Goal: Information Seeking & Learning: Check status

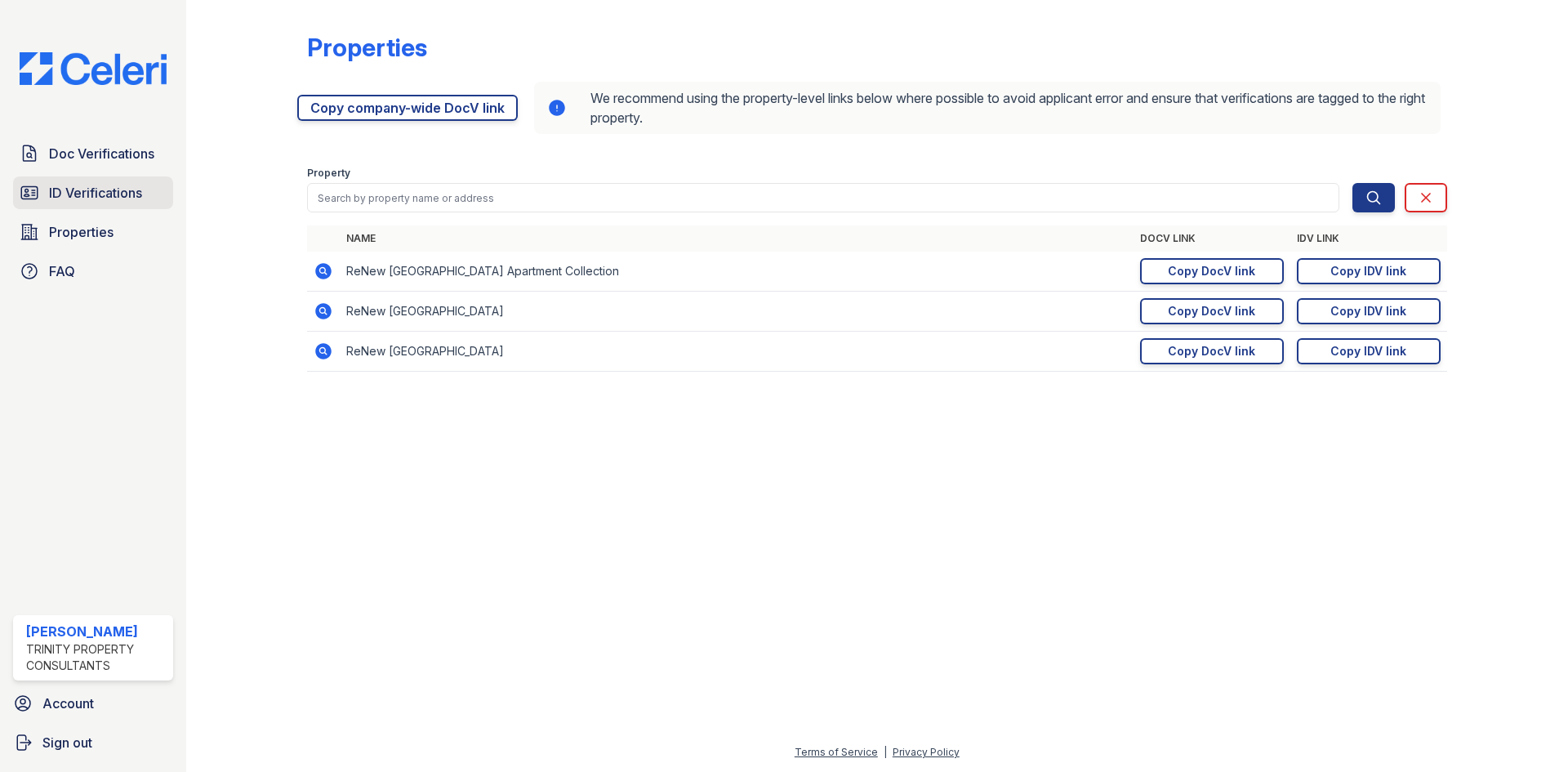
click at [84, 186] on span "ID Verifications" at bounding box center [95, 193] width 93 height 20
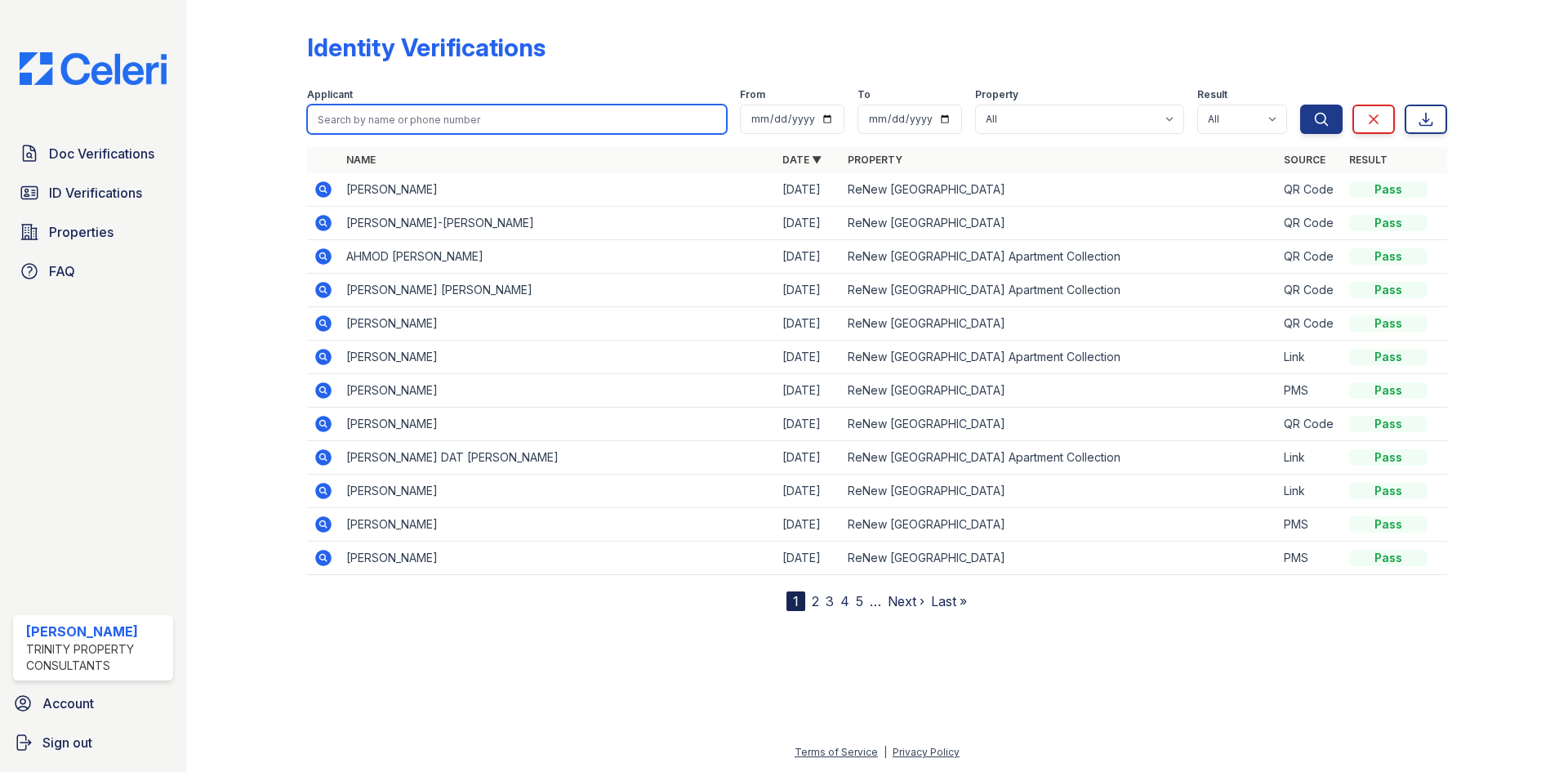
drag, startPoint x: 427, startPoint y: 135, endPoint x: 428, endPoint y: 112, distance: 23.0
click at [428, 112] on form "Applicant From To Property All ReNew [GEOGRAPHIC_DATA] Apartment Collection [GE…" at bounding box center [876, 108] width 1140 height 66
click at [428, 112] on input "search" at bounding box center [517, 119] width 419 height 30
type input "ose"
click at [1300, 104] on button "Search" at bounding box center [1321, 119] width 43 height 30
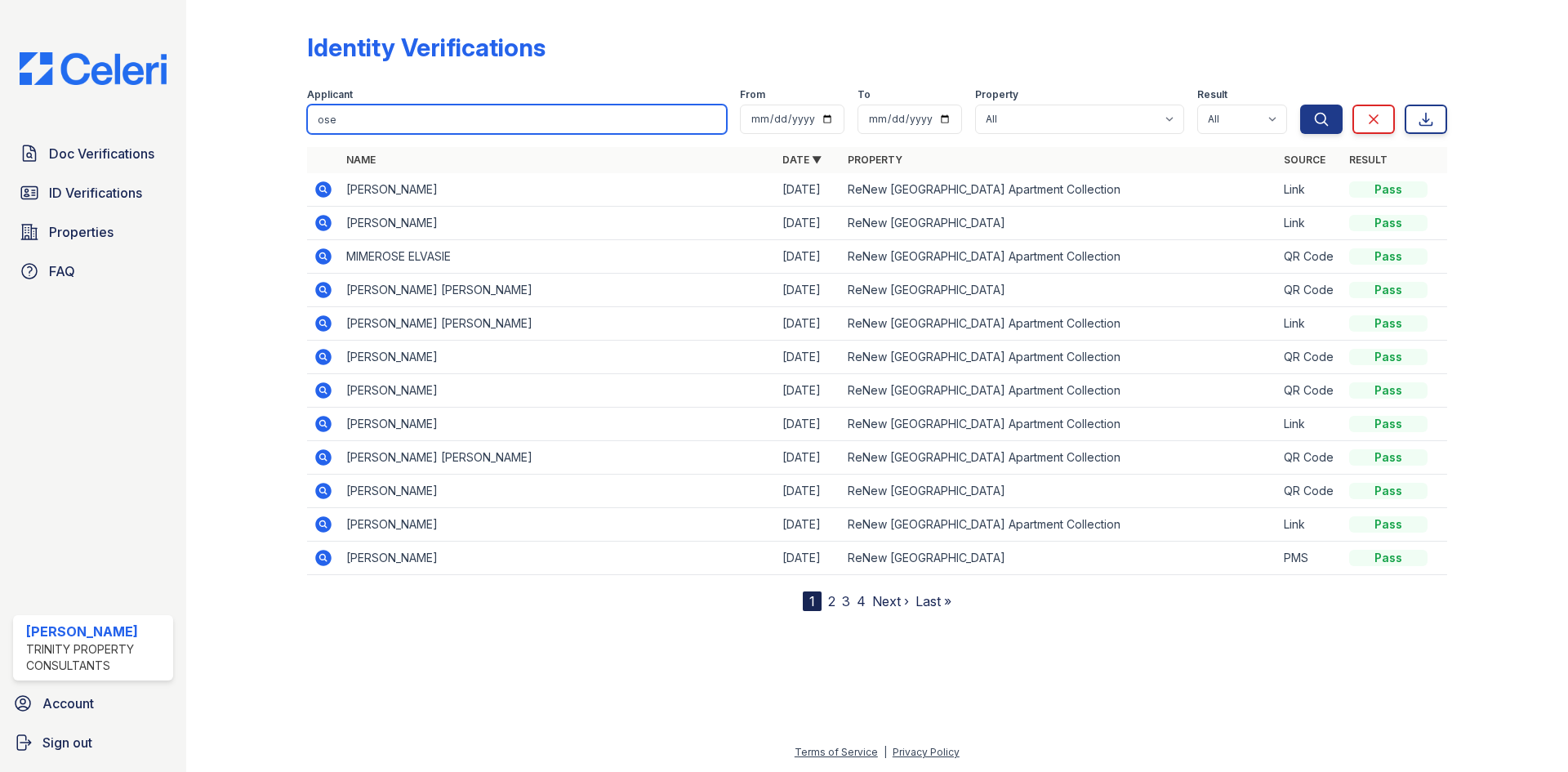
click at [428, 112] on input "ose" at bounding box center [517, 119] width 419 height 30
type input "osem"
click at [1300, 104] on button "Search" at bounding box center [1321, 119] width 43 height 30
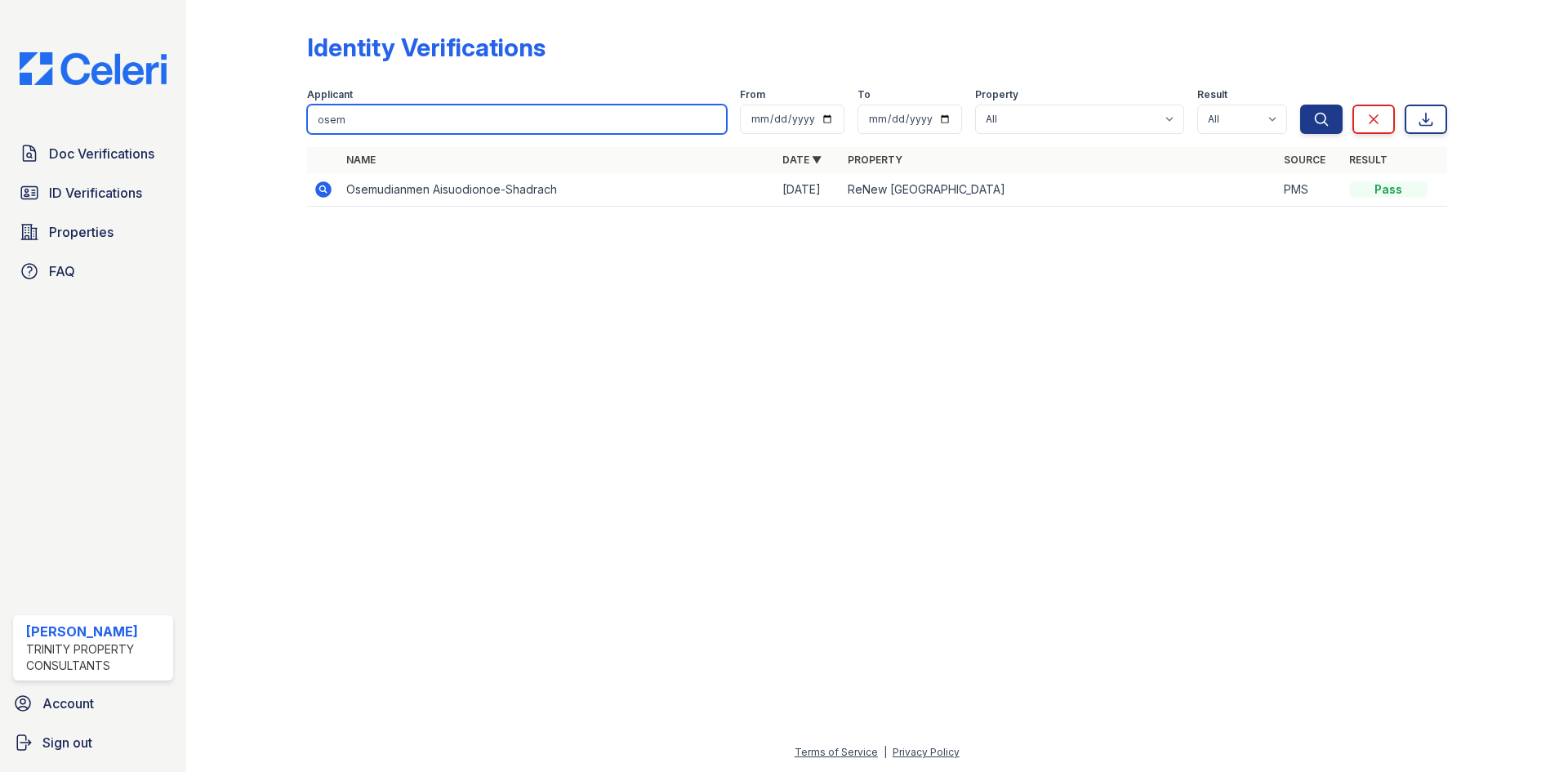
click at [554, 110] on input "osem" at bounding box center [517, 119] width 419 height 30
click at [553, 108] on input "osem" at bounding box center [517, 119] width 419 height 30
type input "bosa"
click at [1300, 104] on button "Search" at bounding box center [1321, 119] width 43 height 30
click at [481, 117] on input "bosa" at bounding box center [517, 119] width 419 height 30
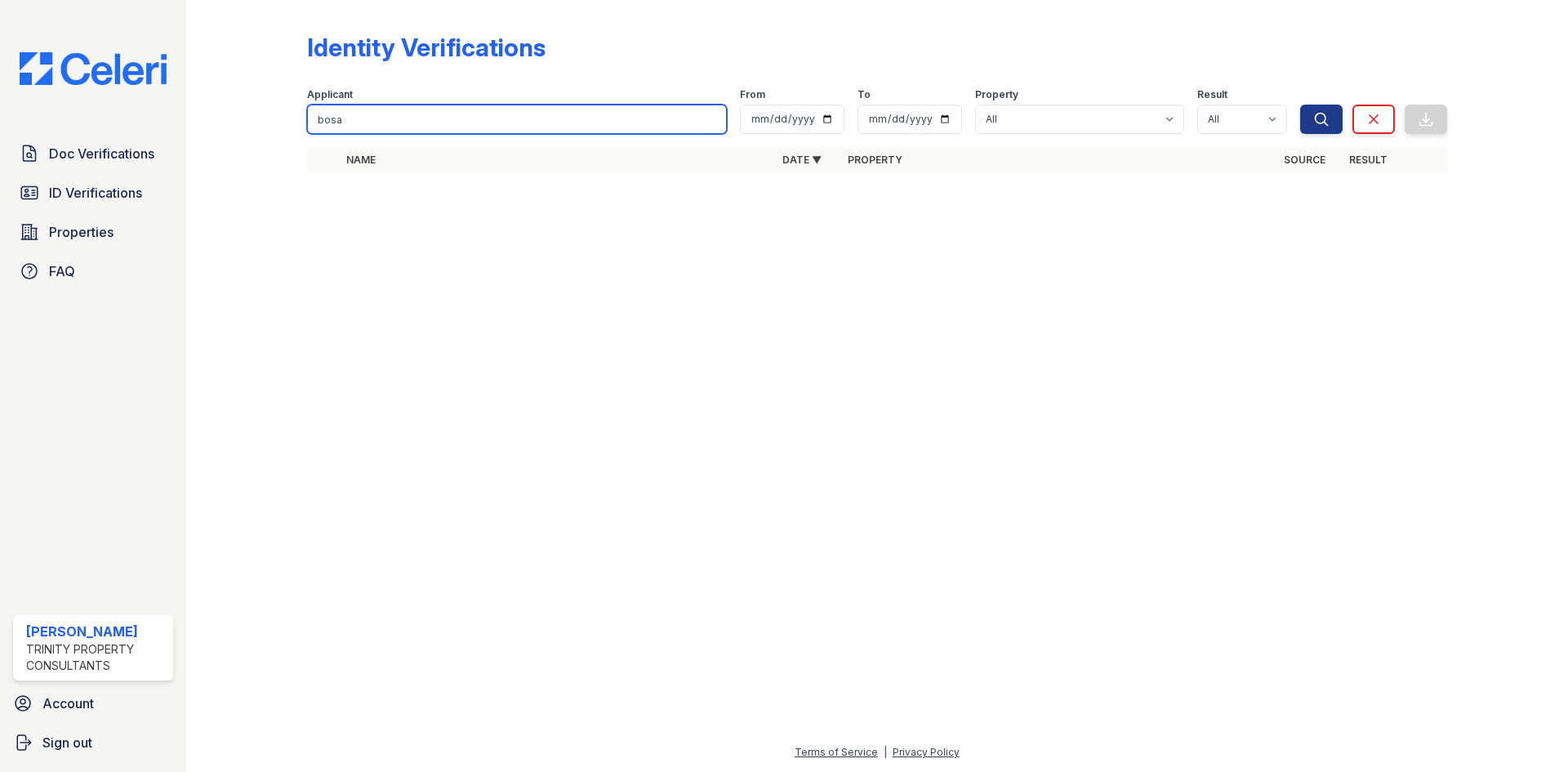
click at [481, 117] on input "bosa" at bounding box center [517, 119] width 419 height 30
type input "[PERSON_NAME]"
click at [1300, 104] on button "Search" at bounding box center [1321, 119] width 43 height 30
click at [484, 118] on input "[PERSON_NAME]" at bounding box center [517, 119] width 419 height 30
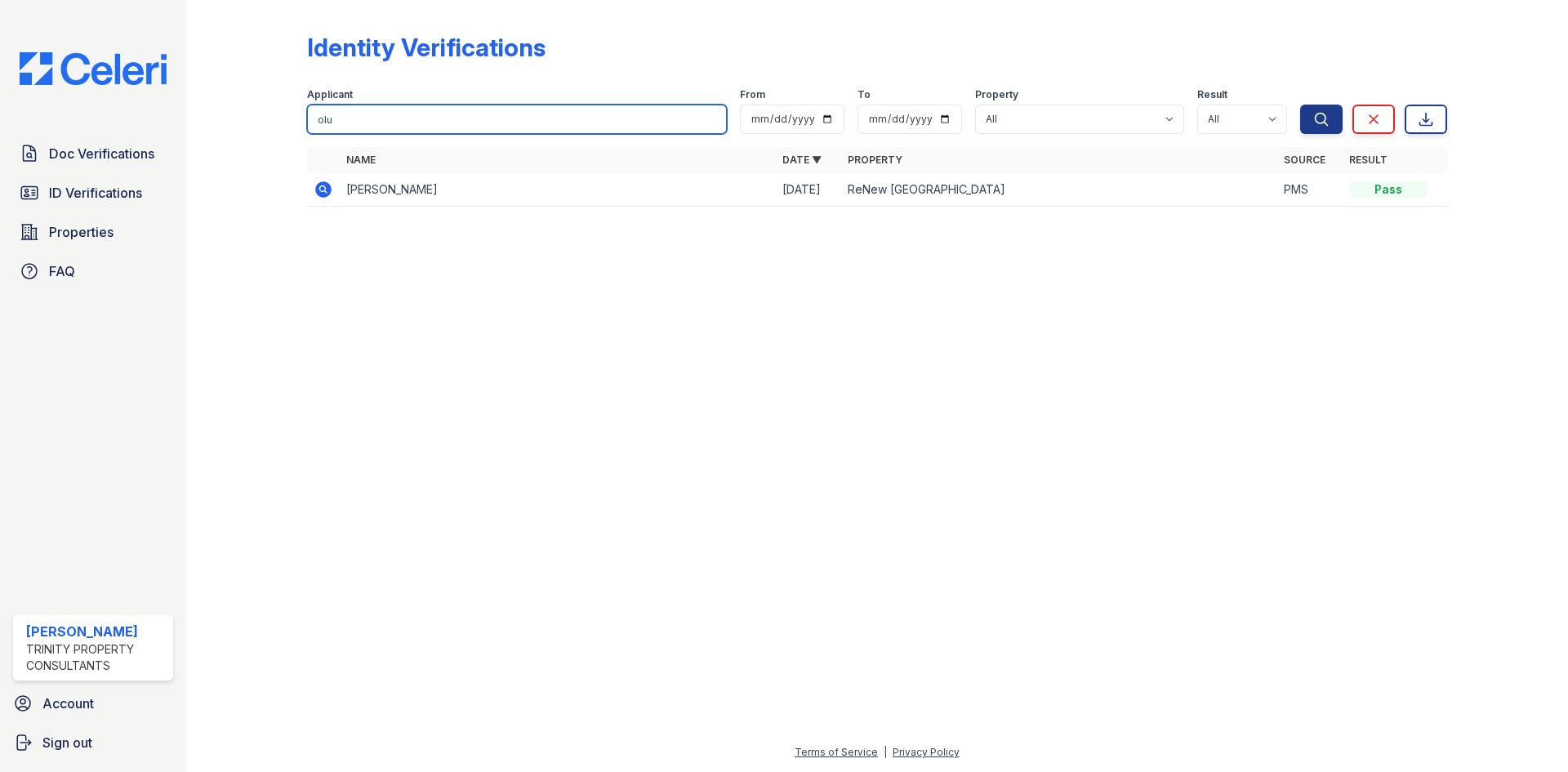
type input "olu"
click at [1300, 104] on button "Search" at bounding box center [1321, 119] width 43 height 30
click at [456, 117] on input "olu" at bounding box center [517, 119] width 419 height 30
type input "beni"
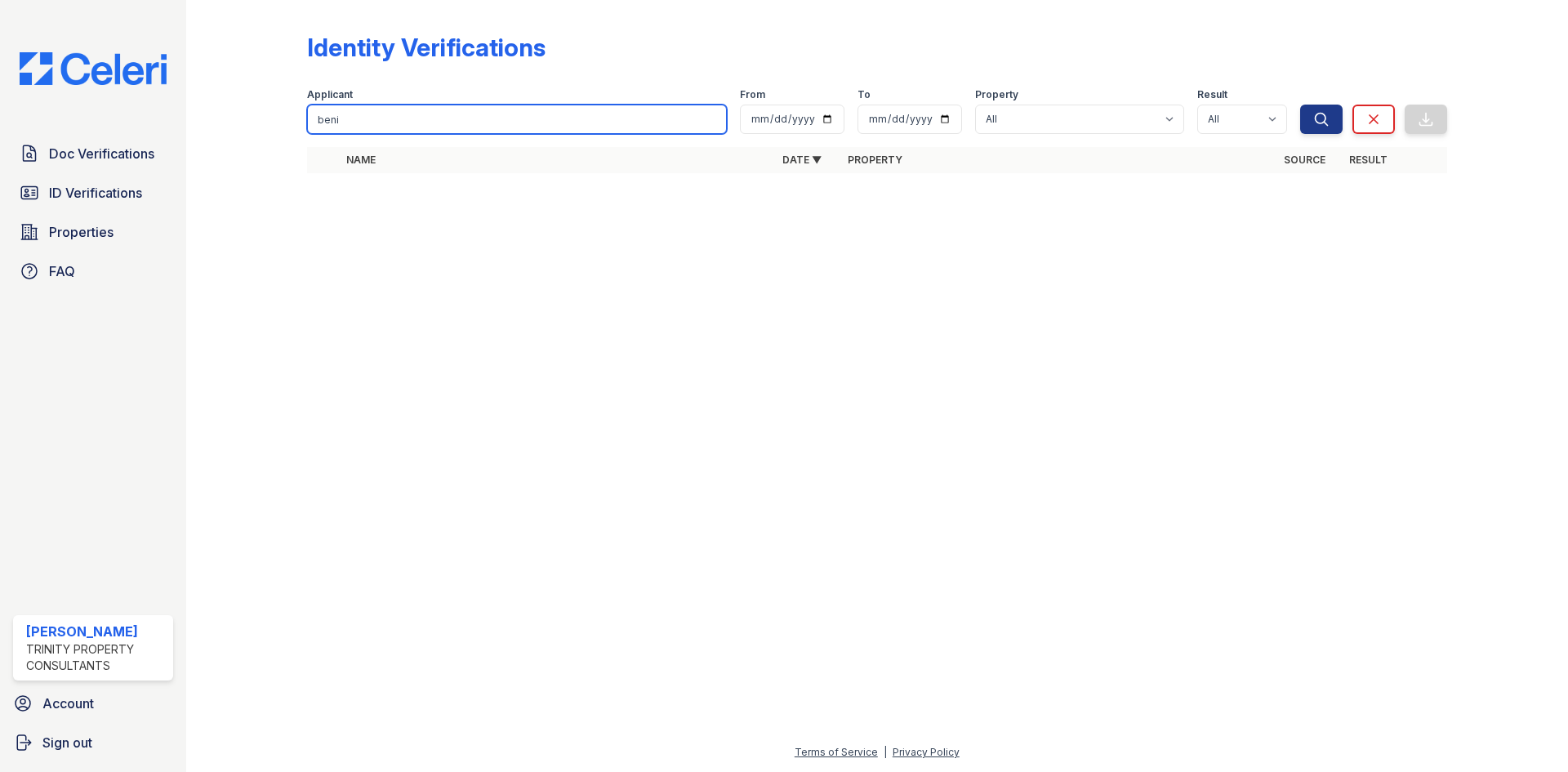
click at [1300, 104] on button "Search" at bounding box center [1321, 119] width 43 height 30
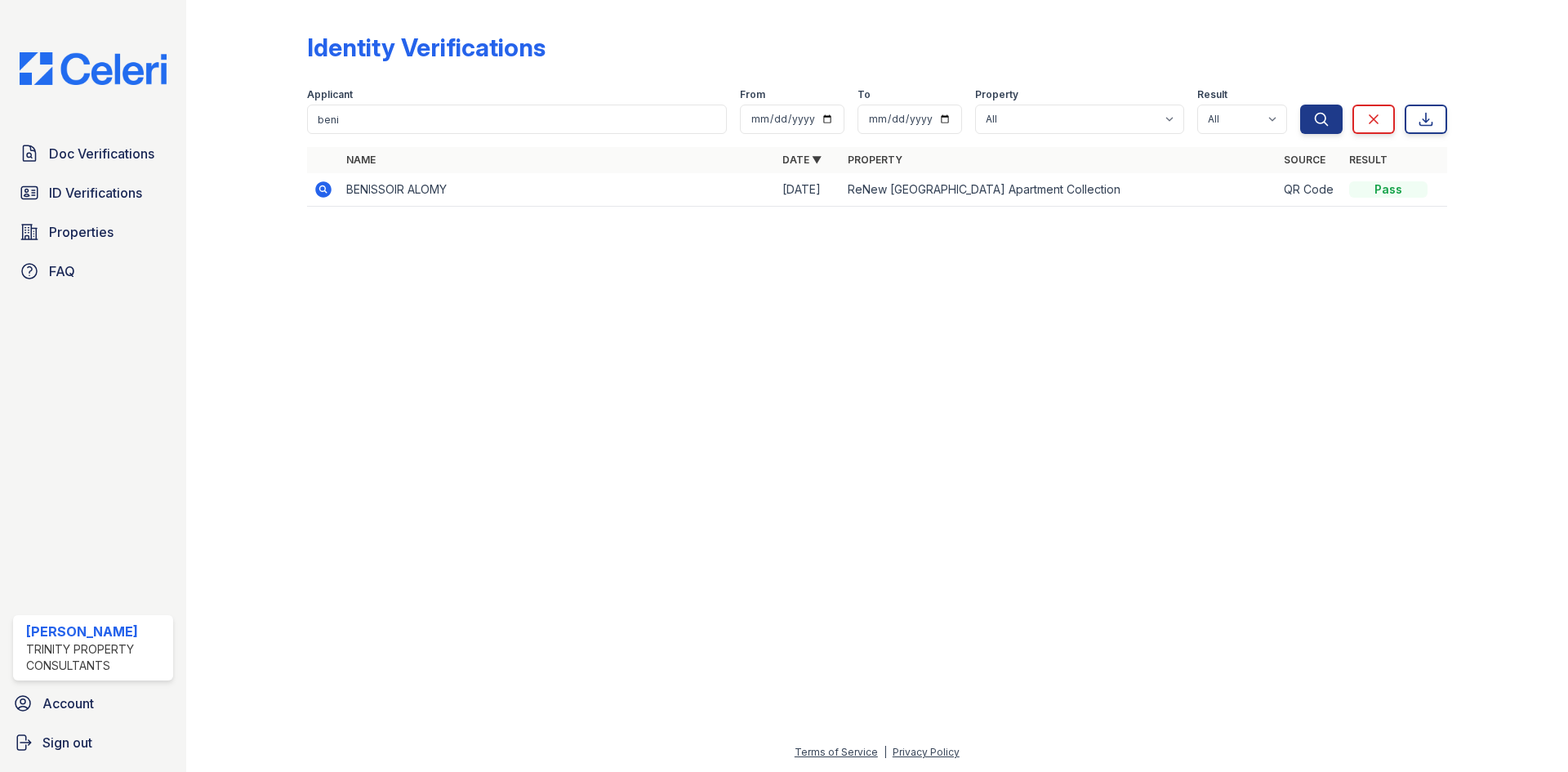
click at [471, 455] on div at bounding box center [877, 496] width 1330 height 493
